Goal: Task Accomplishment & Management: Manage account settings

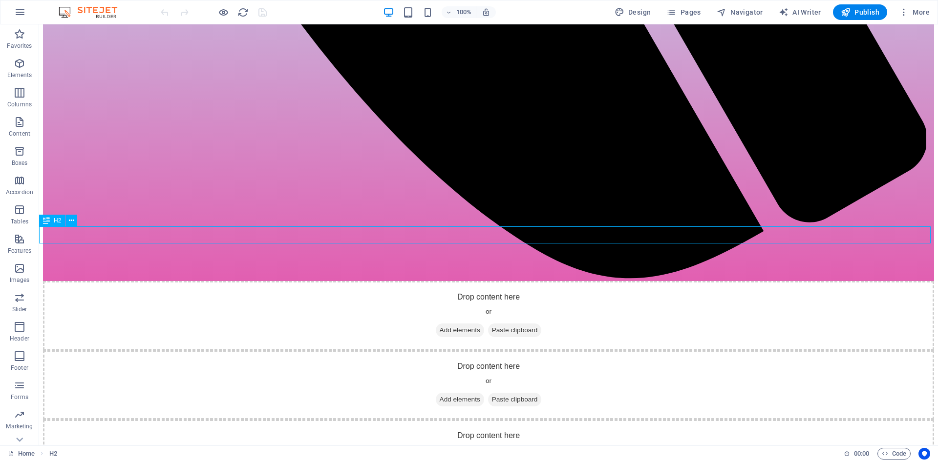
scroll to position [1132, 0]
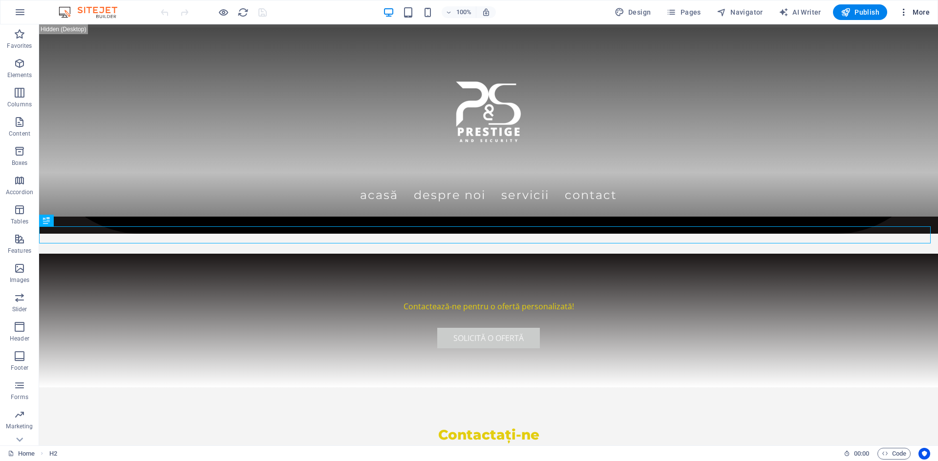
click at [913, 15] on span "More" at bounding box center [913, 12] width 31 height 10
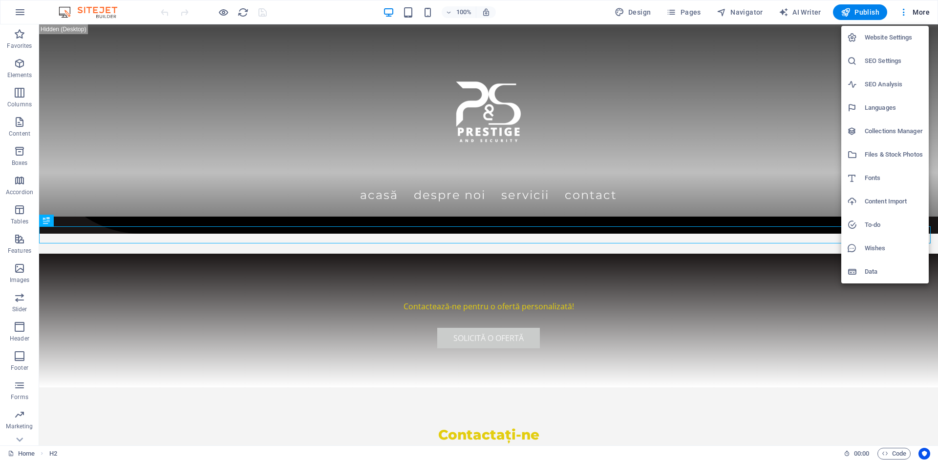
click at [18, 4] on div at bounding box center [469, 230] width 938 height 461
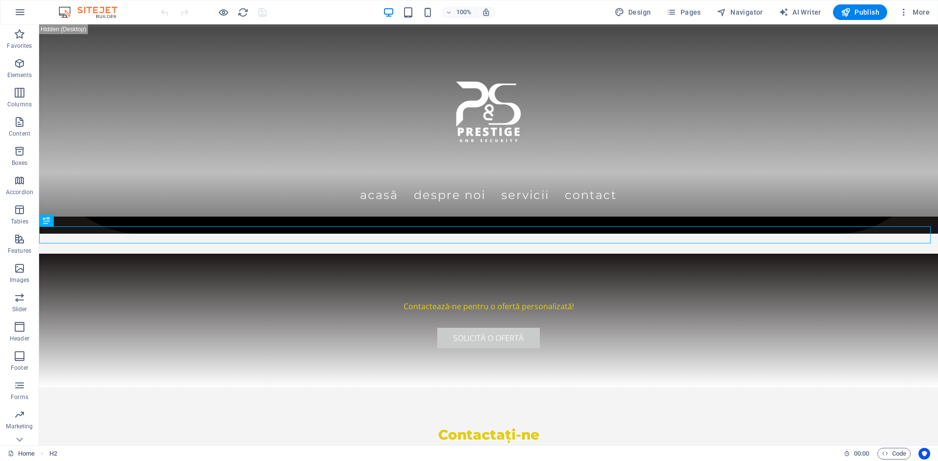
click at [19, 13] on icon "button" at bounding box center [20, 12] width 12 height 12
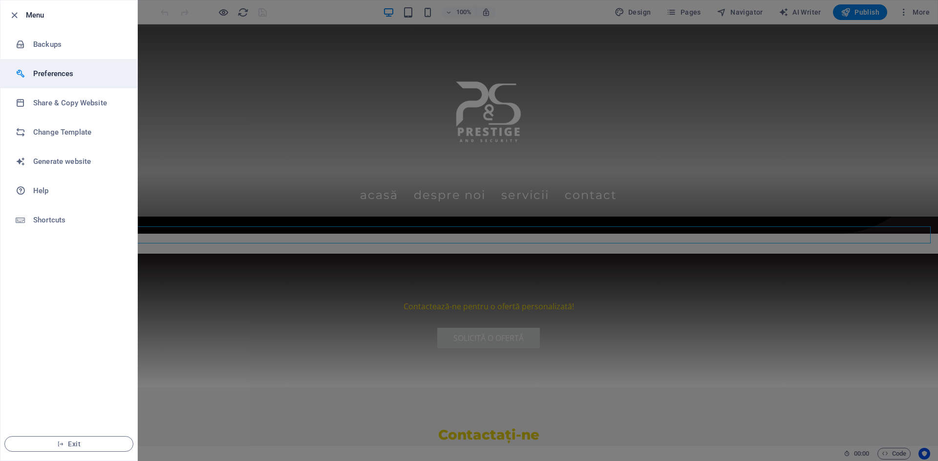
click at [64, 67] on li "Preferences" at bounding box center [68, 73] width 137 height 29
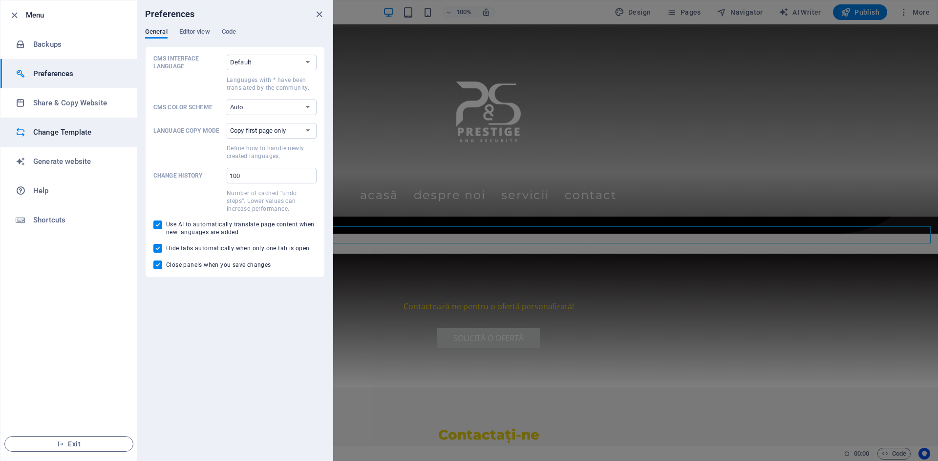
click at [90, 127] on h6 "Change Template" at bounding box center [78, 132] width 90 height 12
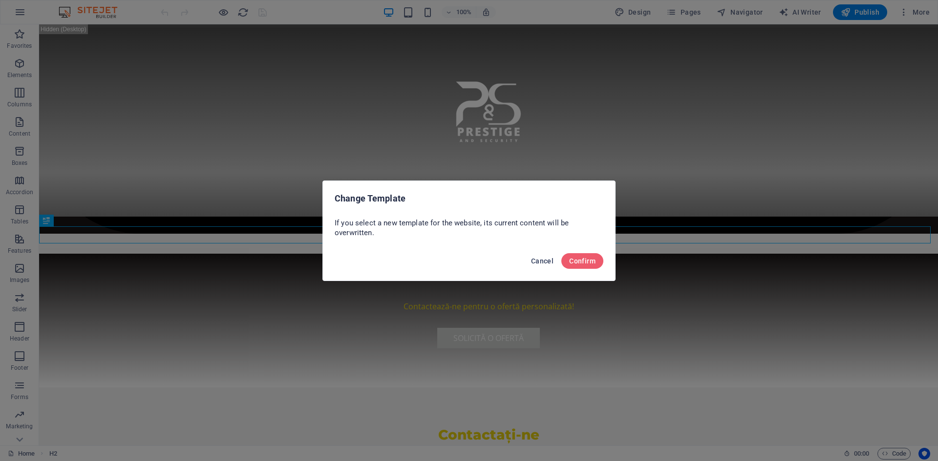
click at [539, 258] on span "Cancel" at bounding box center [542, 261] width 22 height 8
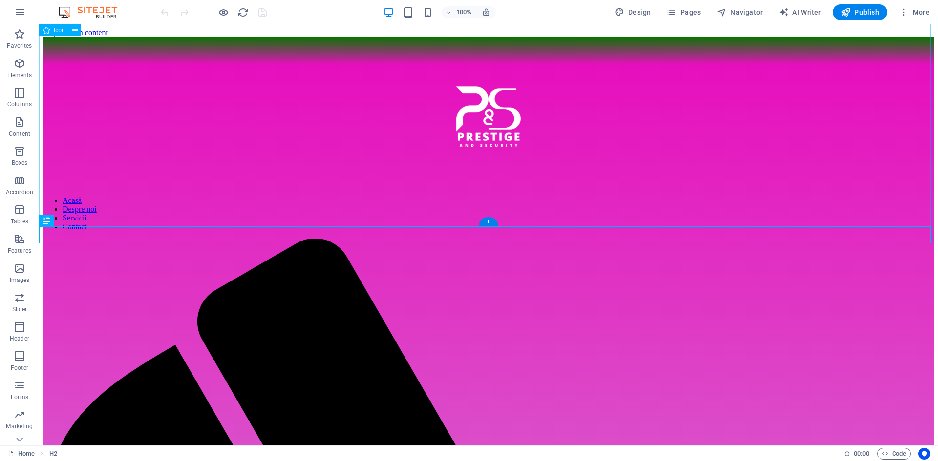
scroll to position [1132, 0]
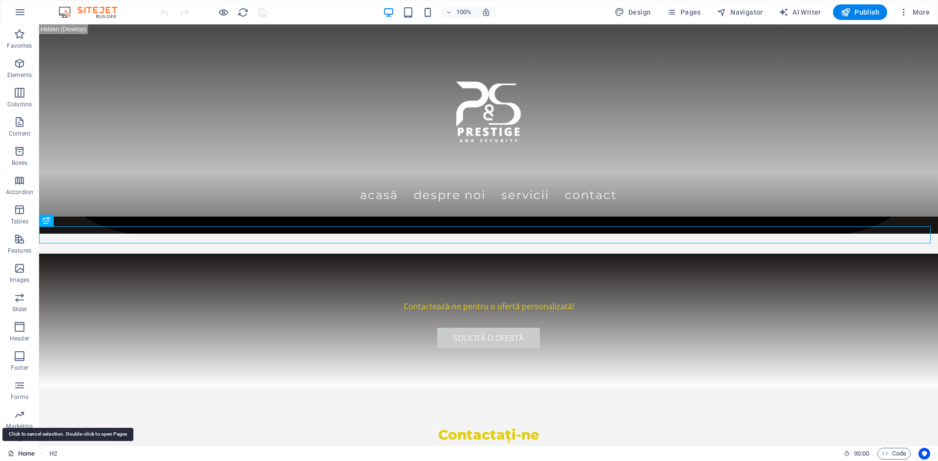
click at [20, 452] on link "Home" at bounding box center [21, 454] width 27 height 12
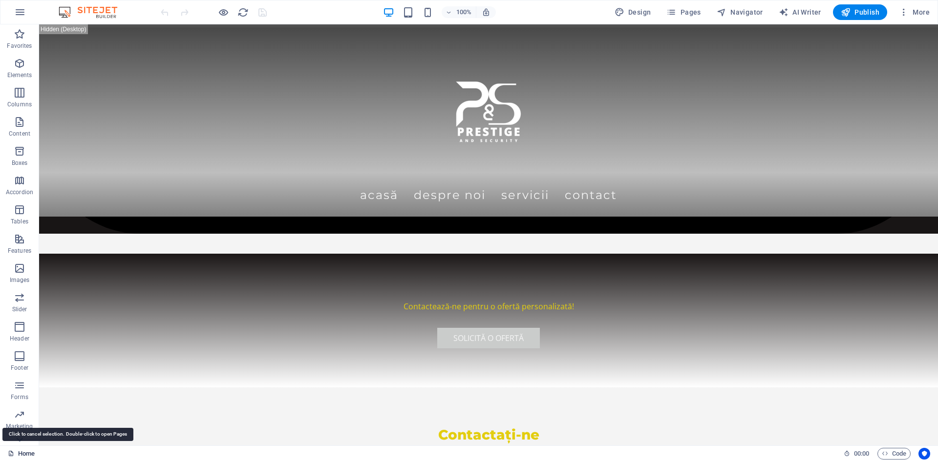
click at [26, 452] on link "Home" at bounding box center [21, 454] width 27 height 12
click at [24, 437] on icon at bounding box center [20, 440] width 14 height 14
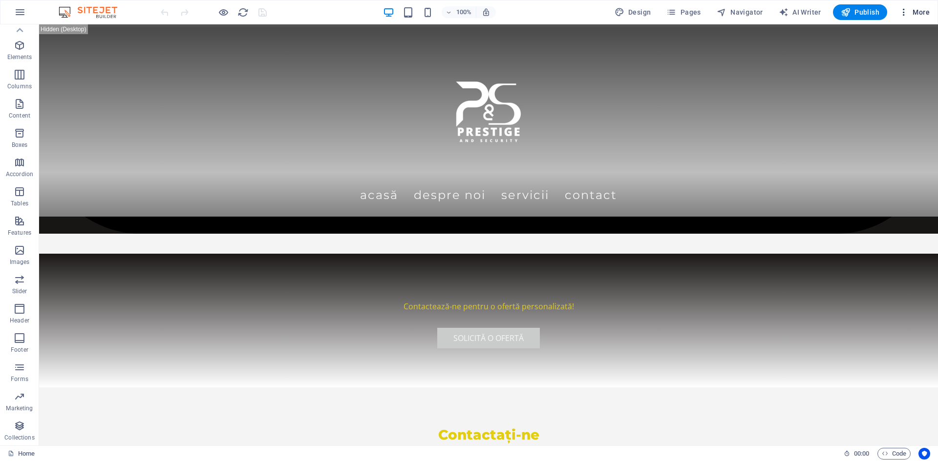
click at [922, 11] on span "More" at bounding box center [913, 12] width 31 height 10
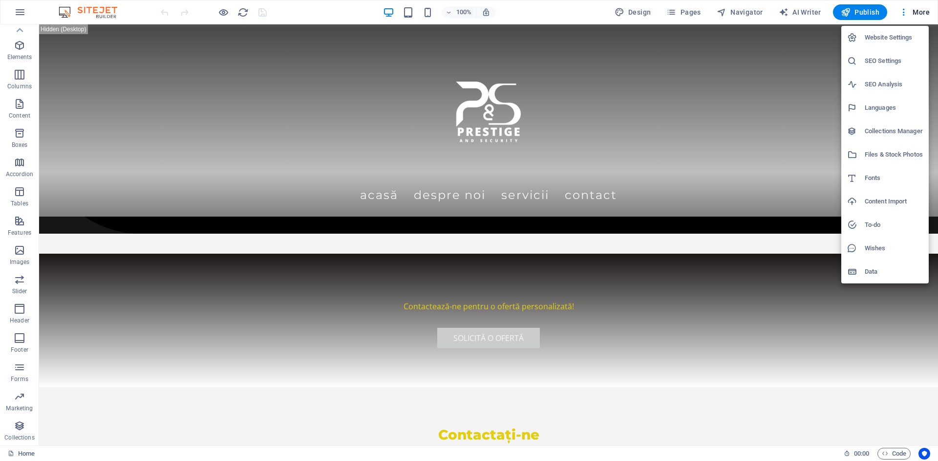
click at [897, 34] on h6 "Website Settings" at bounding box center [893, 38] width 58 height 12
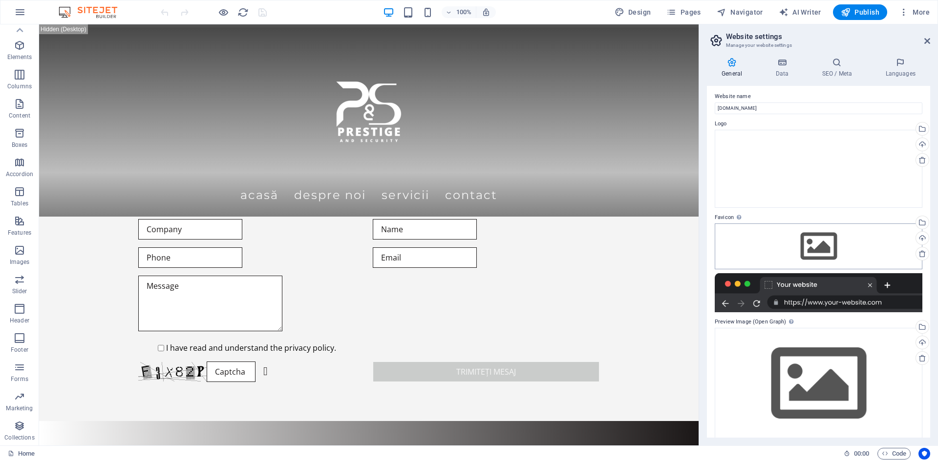
scroll to position [0, 0]
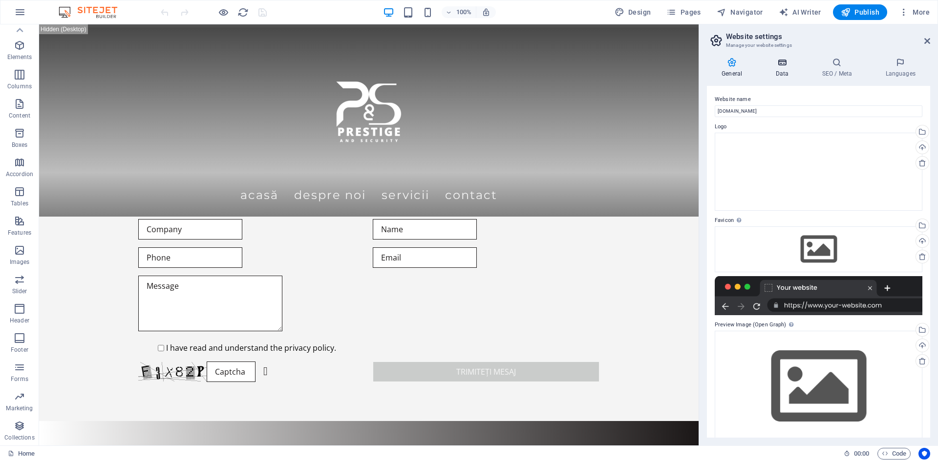
click at [793, 71] on h4 "Data" at bounding box center [783, 68] width 46 height 21
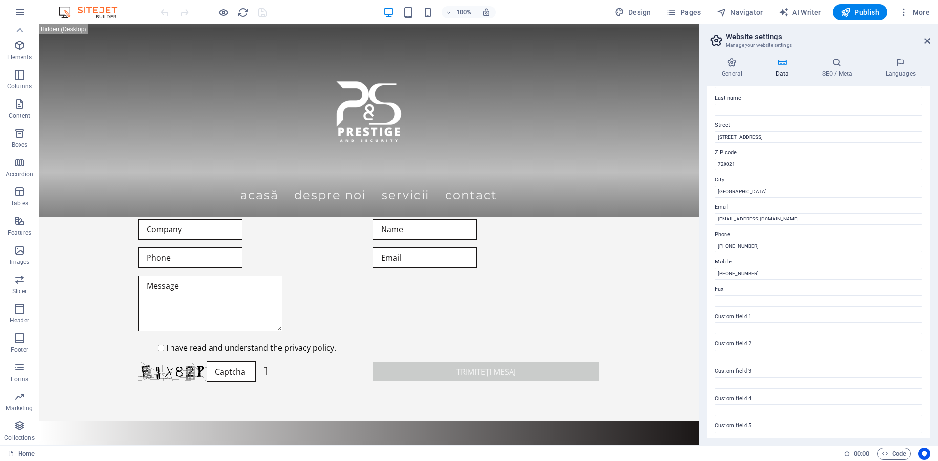
scroll to position [117, 0]
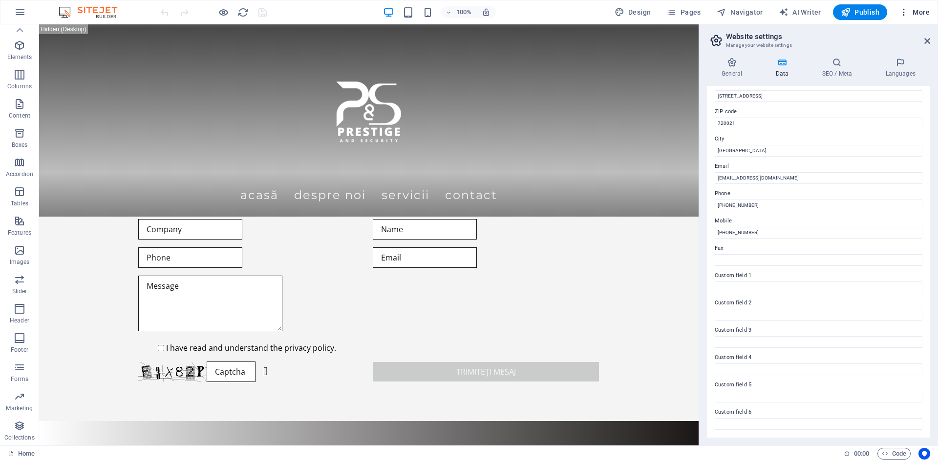
click at [907, 14] on icon "button" at bounding box center [903, 12] width 10 height 10
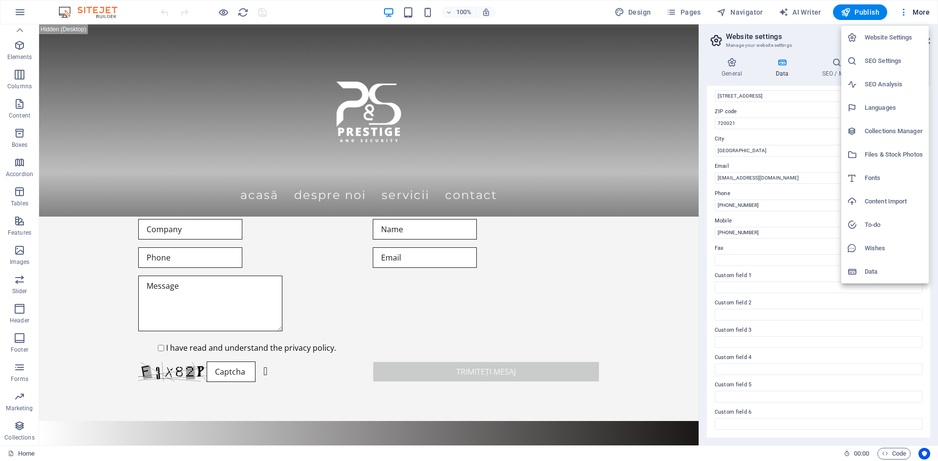
click at [873, 280] on li "Data" at bounding box center [884, 271] width 87 height 23
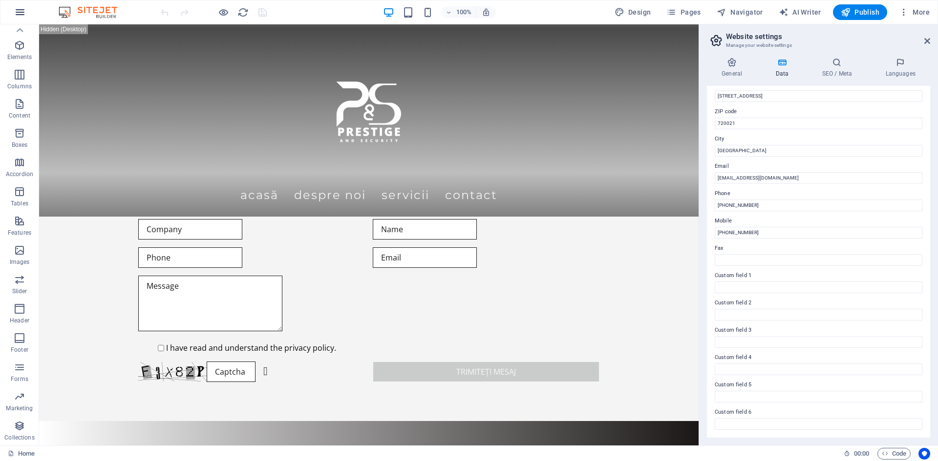
click at [27, 8] on button "button" at bounding box center [19, 11] width 23 height 23
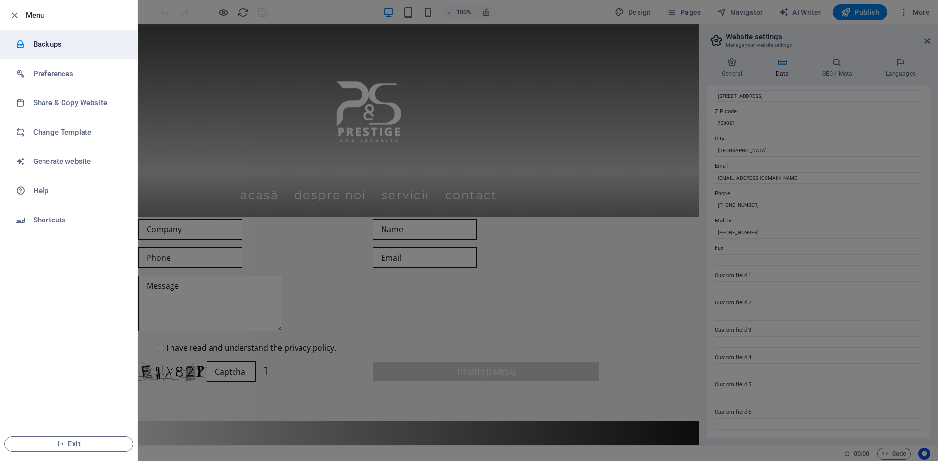
click at [51, 48] on h6 "Backups" at bounding box center [78, 45] width 90 height 12
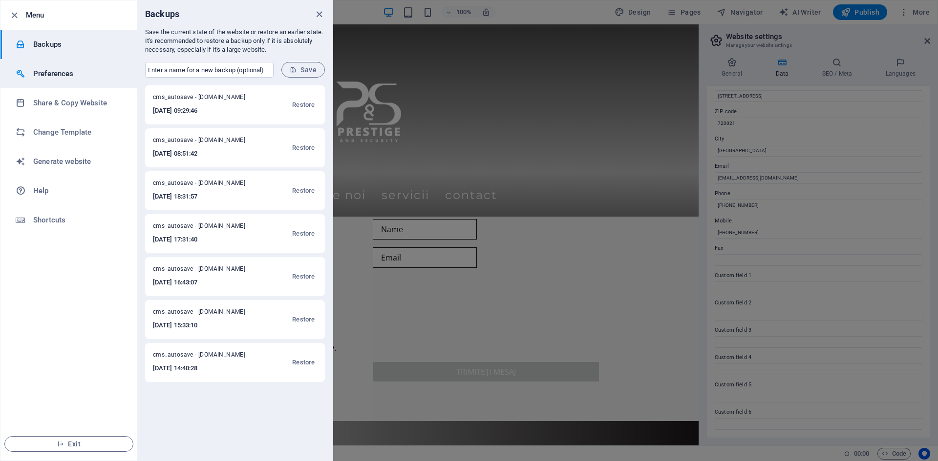
click at [50, 71] on h6 "Preferences" at bounding box center [78, 74] width 90 height 12
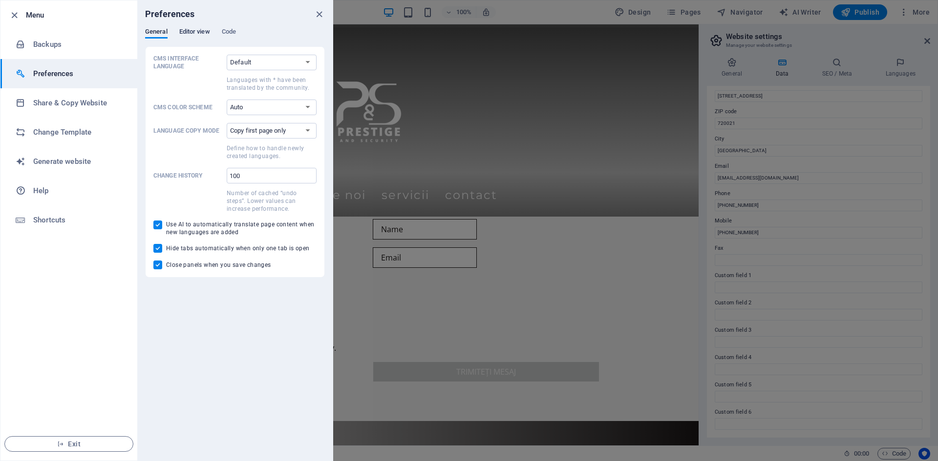
click at [199, 32] on span "Editor view" at bounding box center [194, 33] width 31 height 14
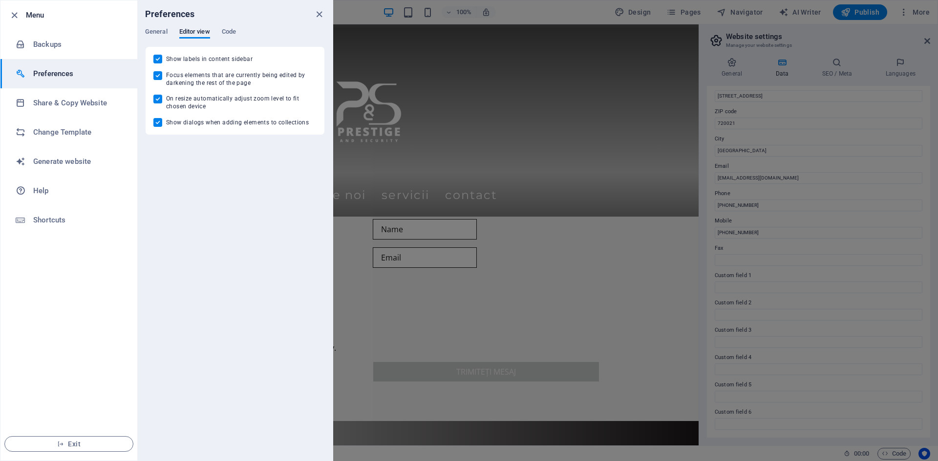
click at [236, 24] on div "Preferences" at bounding box center [234, 13] width 195 height 27
click at [234, 41] on div "General Editor view Code" at bounding box center [235, 37] width 180 height 19
click at [234, 31] on span "Code" at bounding box center [229, 33] width 14 height 14
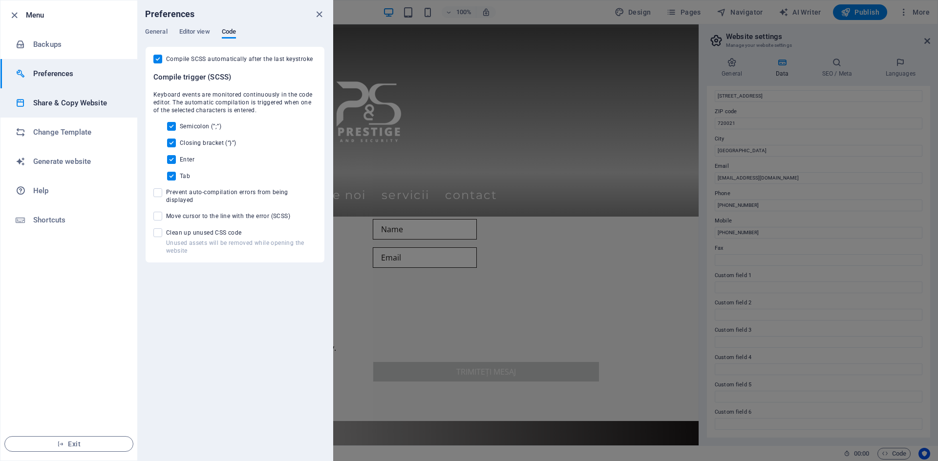
click at [65, 99] on h6 "Share & Copy Website" at bounding box center [78, 103] width 90 height 12
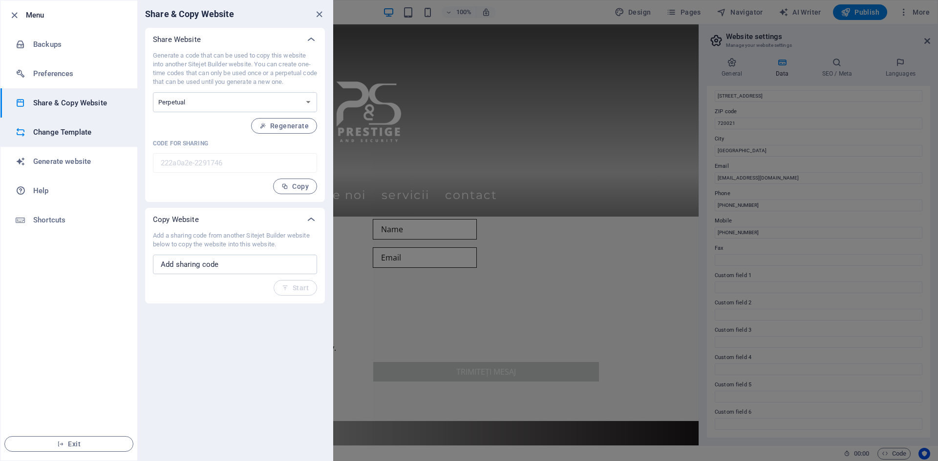
click at [65, 121] on li "Change Template" at bounding box center [68, 132] width 137 height 29
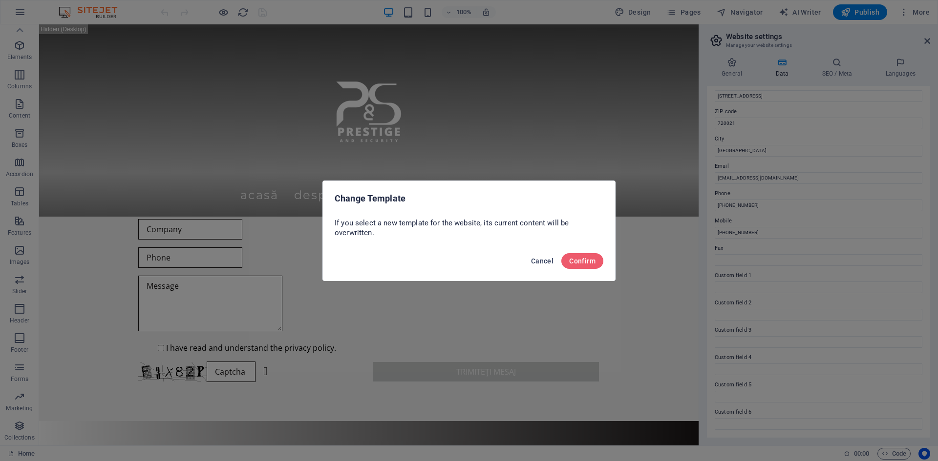
click at [539, 257] on span "Cancel" at bounding box center [542, 261] width 22 height 8
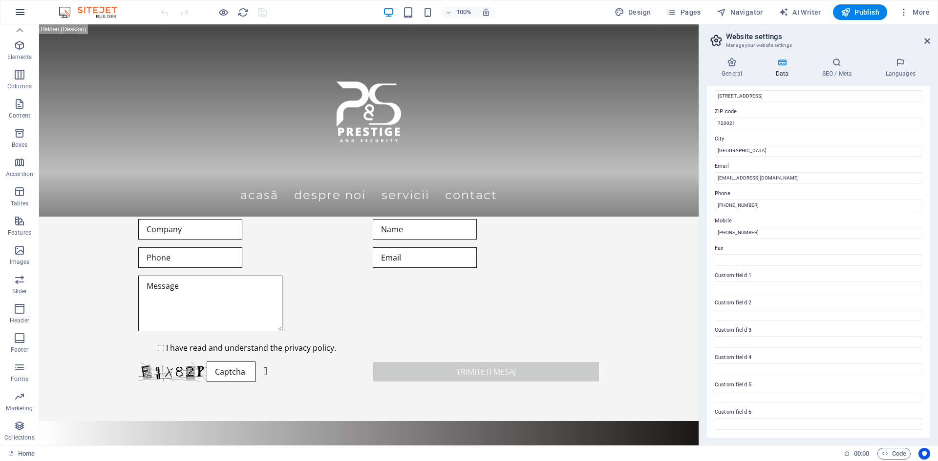
click at [21, 10] on icon "button" at bounding box center [20, 12] width 12 height 12
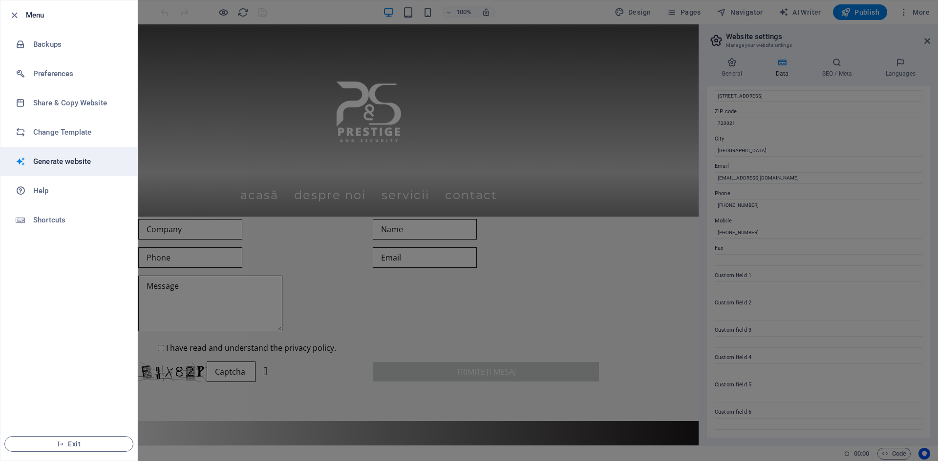
click at [59, 157] on h6 "Generate website" at bounding box center [78, 162] width 90 height 12
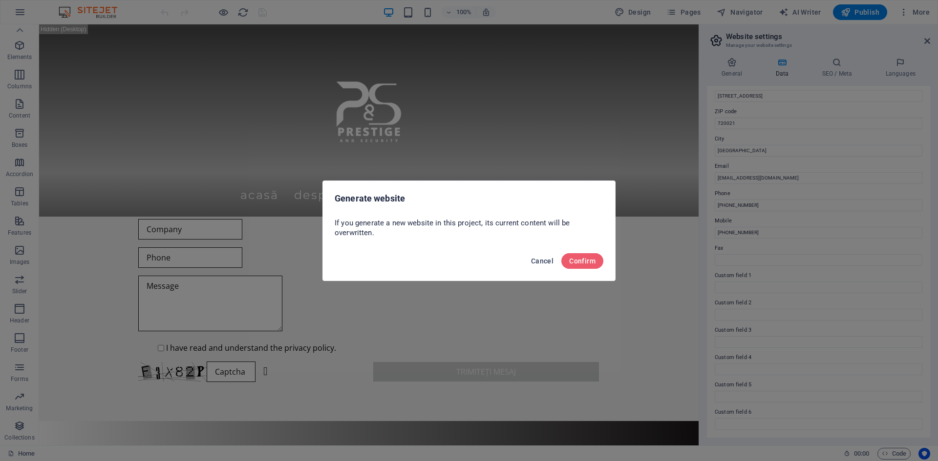
click at [543, 258] on span "Cancel" at bounding box center [542, 261] width 22 height 8
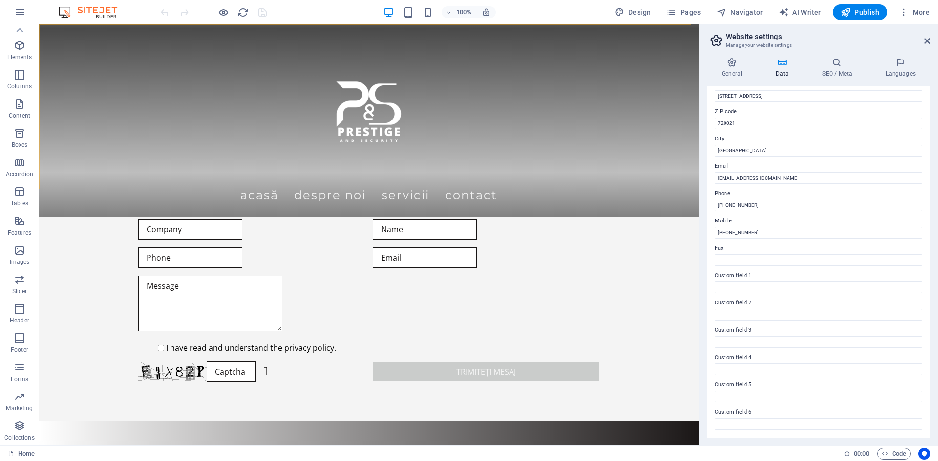
click at [650, 52] on div "Acasă Despre noi Servicii Contact" at bounding box center [368, 120] width 659 height 192
click at [925, 40] on icon at bounding box center [927, 41] width 6 height 8
